Goal: Information Seeking & Learning: Learn about a topic

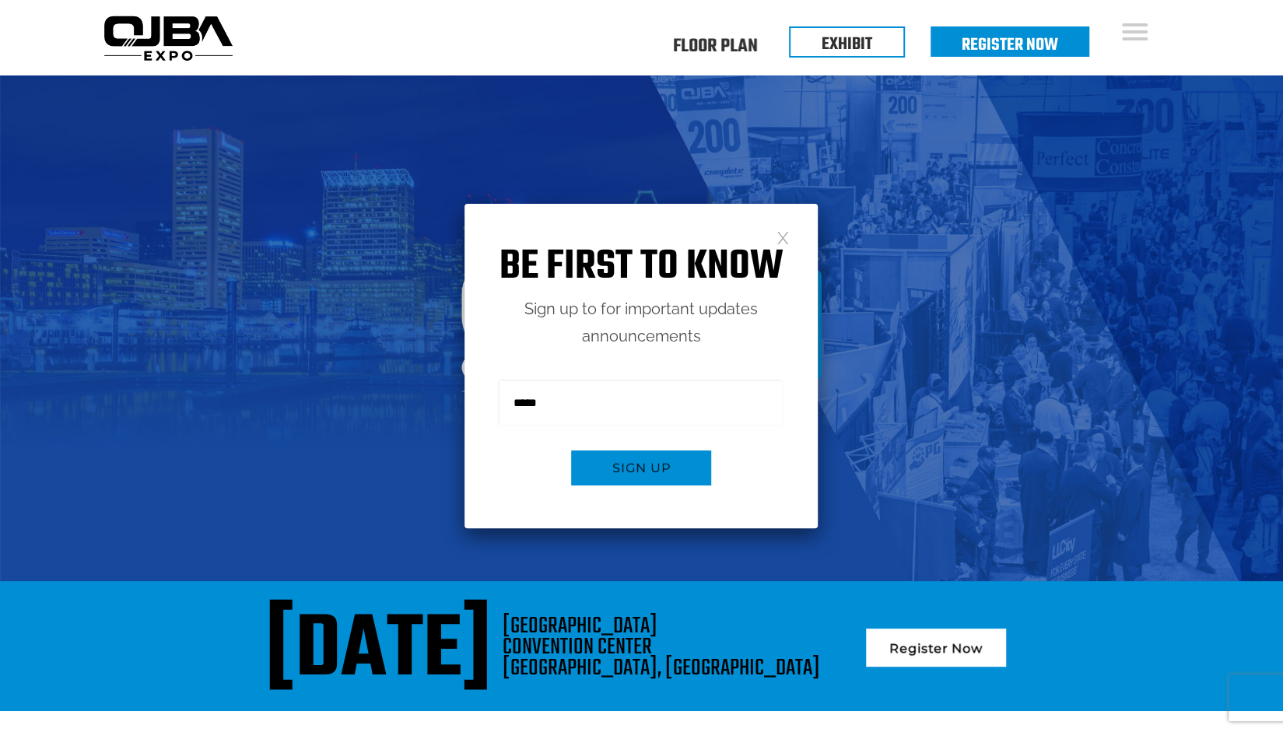
click at [787, 249] on h1 "Be first to know" at bounding box center [640, 267] width 353 height 49
click at [781, 235] on link at bounding box center [782, 236] width 13 height 13
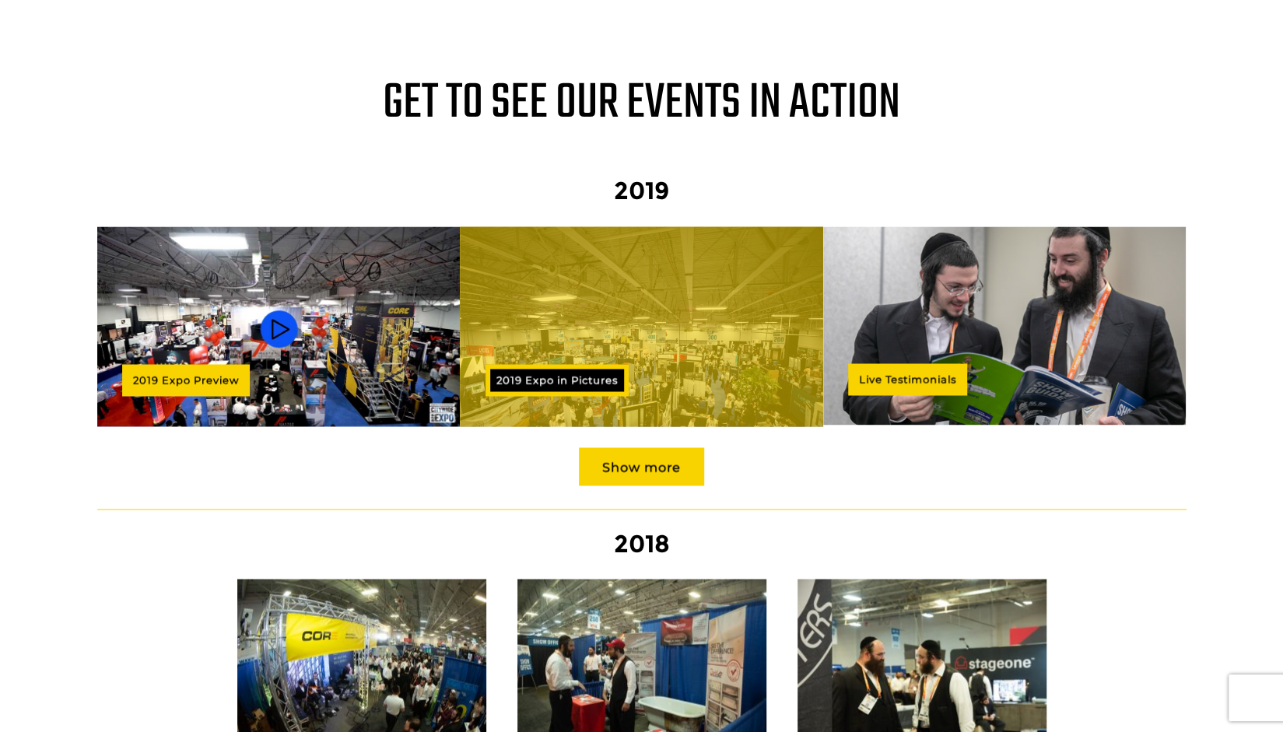
scroll to position [1237, 0]
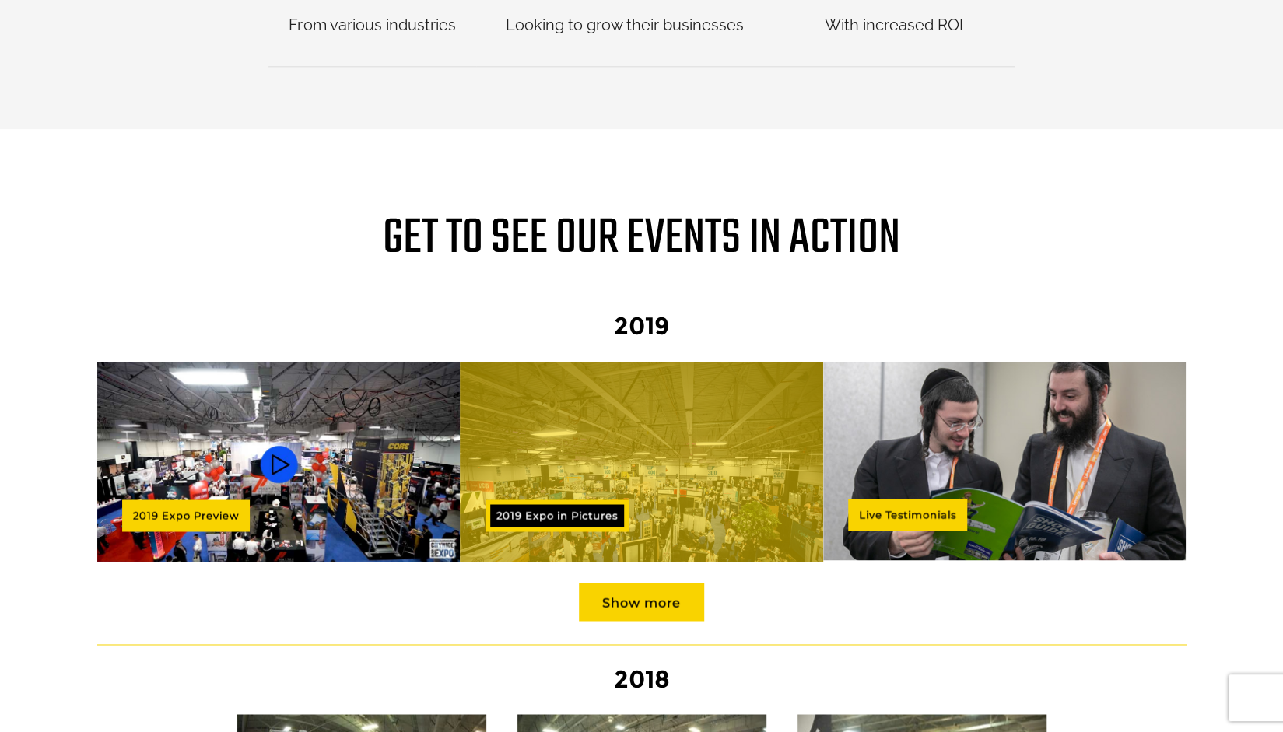
click at [707, 443] on div at bounding box center [641, 462] width 363 height 200
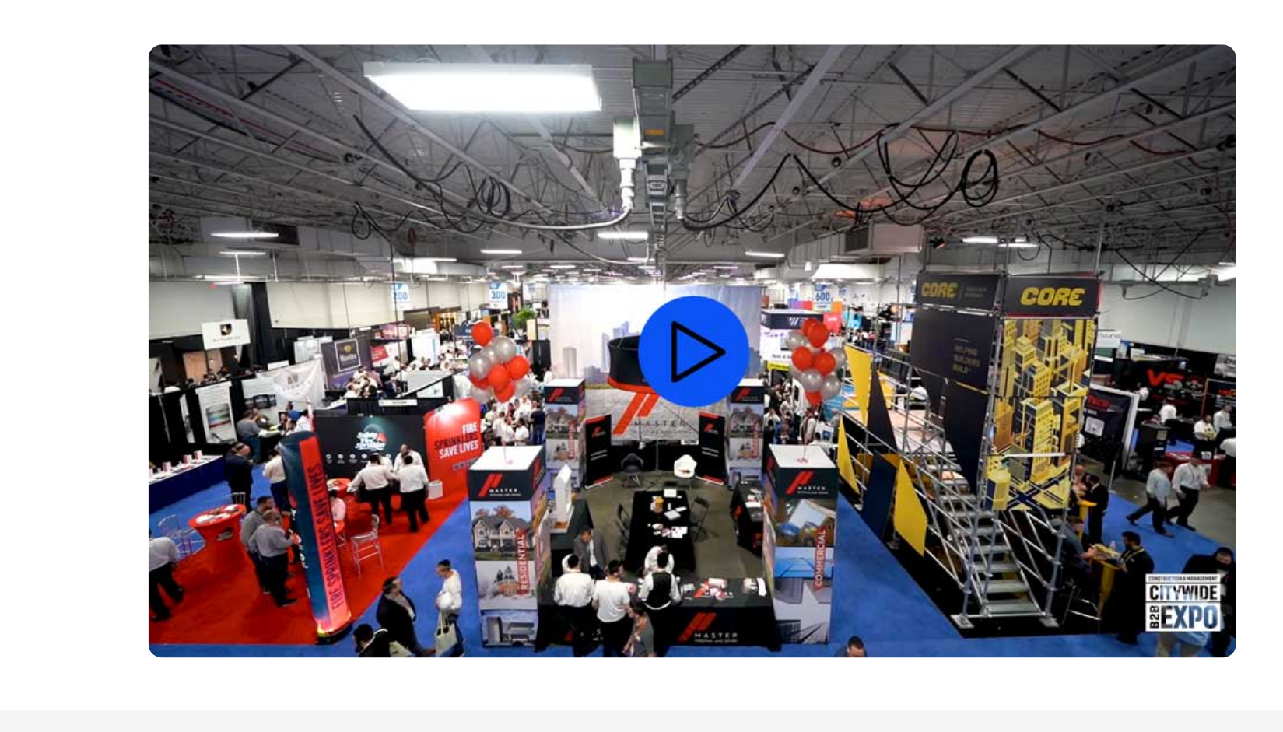
scroll to position [398, 0]
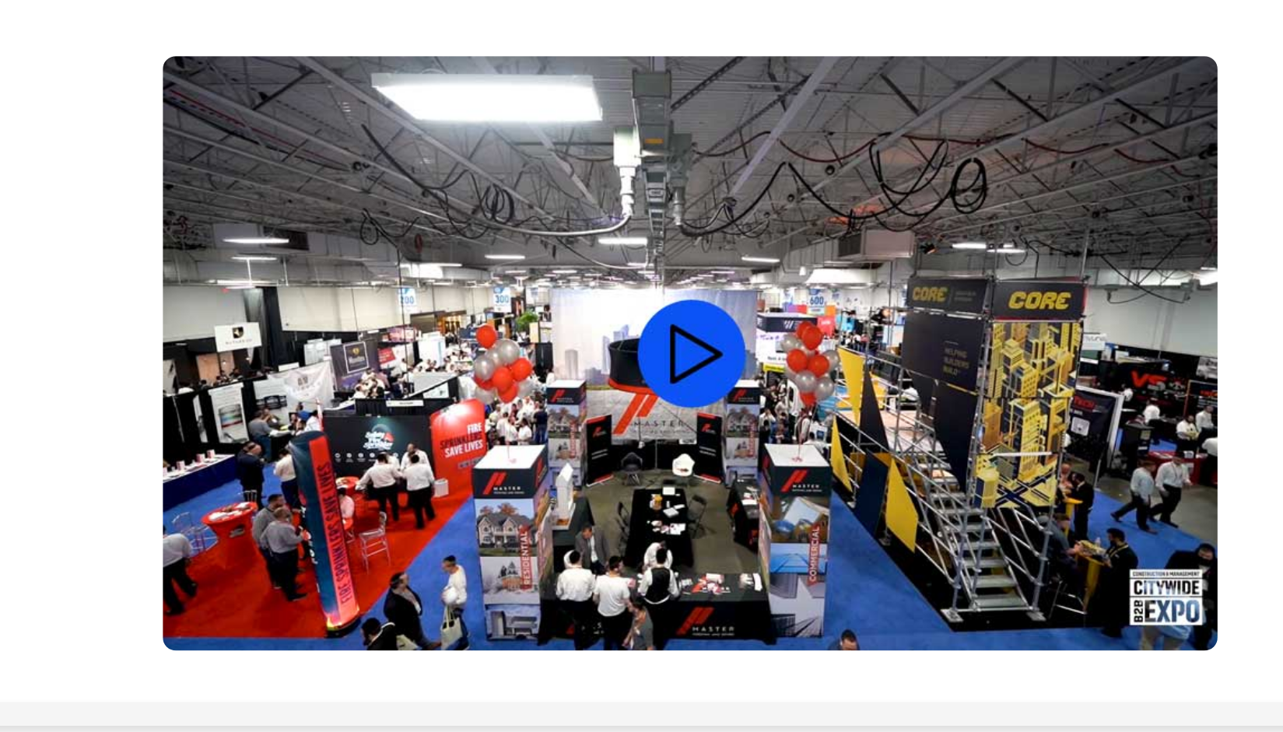
click at [647, 203] on video at bounding box center [642, 236] width 622 height 351
click at [642, 229] on video at bounding box center [642, 236] width 622 height 351
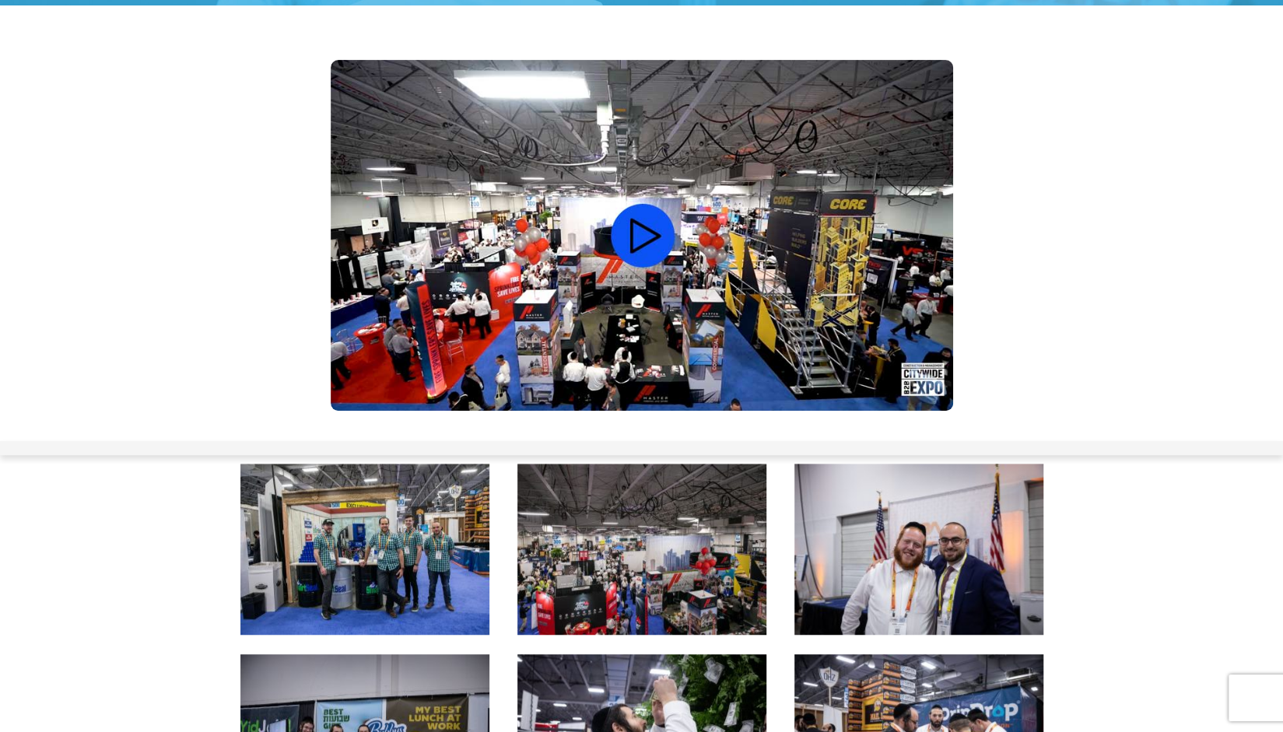
click at [647, 254] on video at bounding box center [642, 235] width 622 height 351
click at [646, 243] on video at bounding box center [642, 235] width 622 height 351
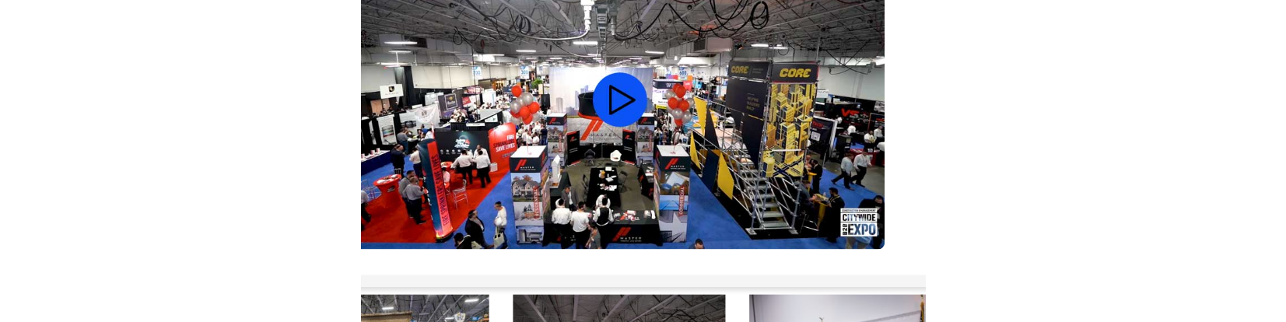
scroll to position [361, 0]
